Goal: Information Seeking & Learning: Learn about a topic

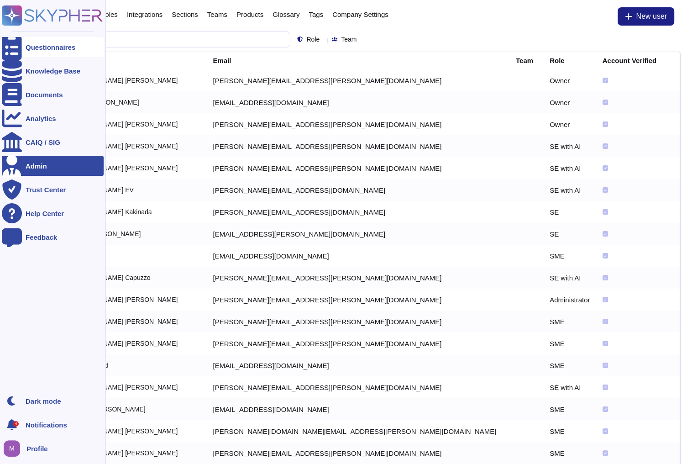
click at [17, 50] on div at bounding box center [12, 47] width 20 height 20
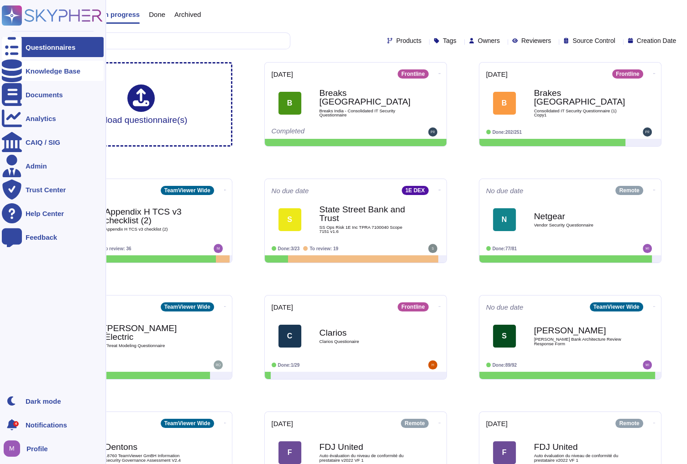
click at [9, 74] on icon at bounding box center [12, 70] width 20 height 23
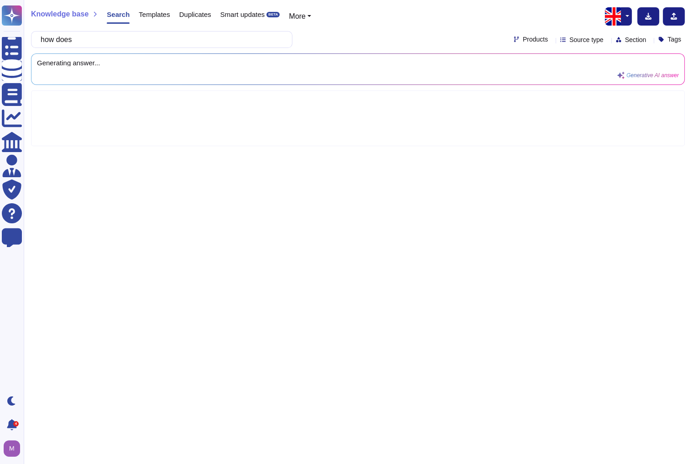
type input "how does"
click at [523, 37] on span "Products" at bounding box center [535, 39] width 25 height 6
